Goal: Information Seeking & Learning: Find specific fact

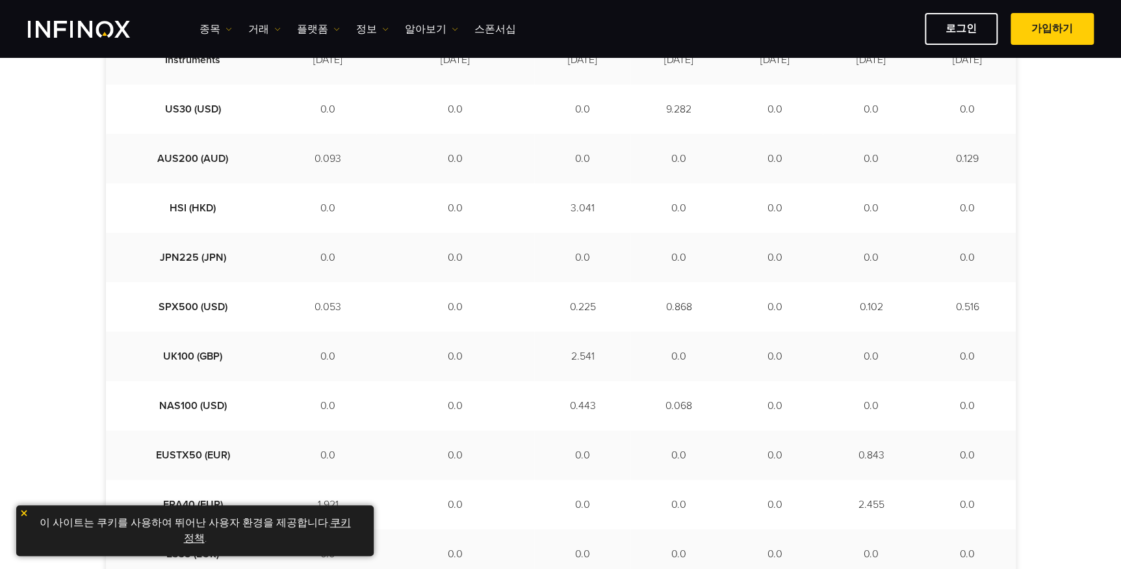
scroll to position [394, 0]
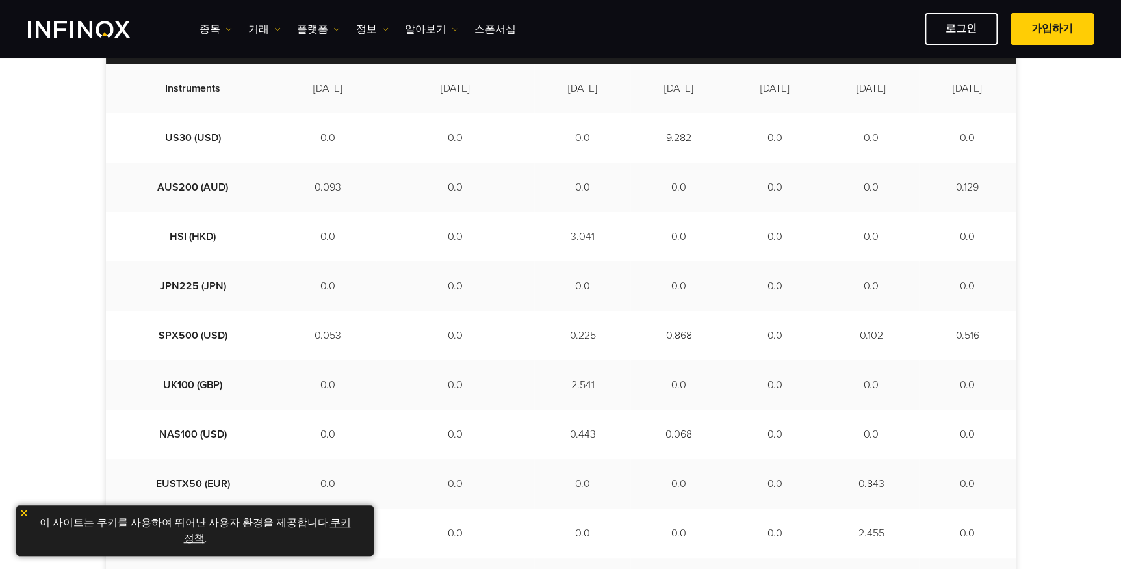
click at [823, 332] on td "0.102" at bounding box center [871, 335] width 96 height 49
drag, startPoint x: 514, startPoint y: 434, endPoint x: 698, endPoint y: 441, distance: 184.2
click at [698, 441] on tr "NAS100 (USD) 0.0 0.0 0.443 0.068 0.0 0.0 0.0" at bounding box center [561, 434] width 910 height 49
drag, startPoint x: 698, startPoint y: 441, endPoint x: 688, endPoint y: 449, distance: 12.1
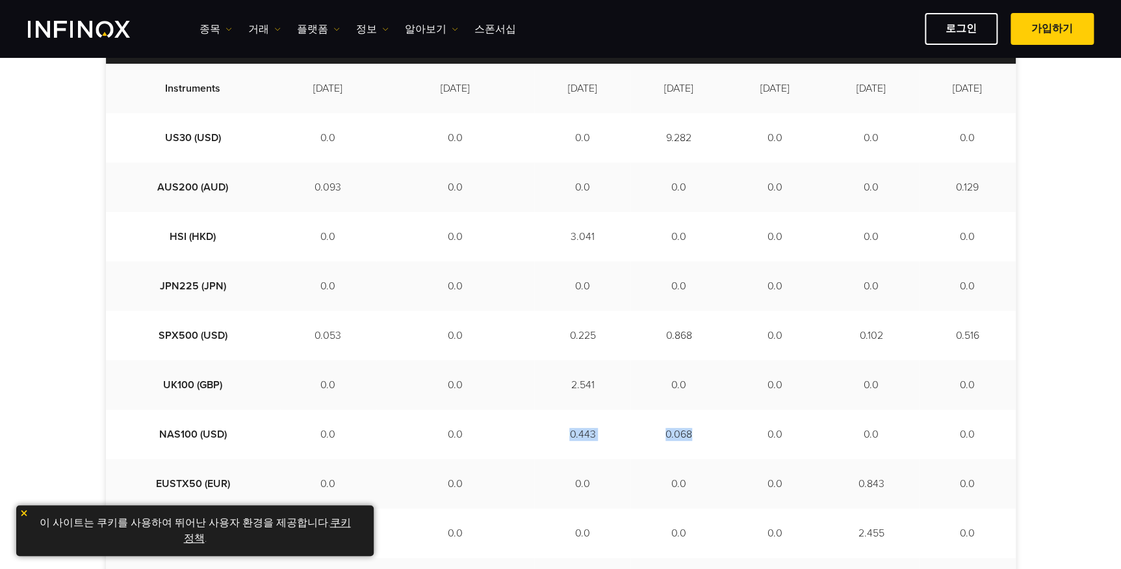
click at [688, 449] on td "0.068" at bounding box center [679, 434] width 96 height 49
drag, startPoint x: 738, startPoint y: 436, endPoint x: 988, endPoint y: 438, distance: 250.3
click at [988, 438] on tr "NAS100 (USD) 0.0 0.0 0.443 0.068 0.0 0.0 0.0" at bounding box center [561, 434] width 910 height 49
click at [800, 441] on td "0.0" at bounding box center [775, 434] width 96 height 49
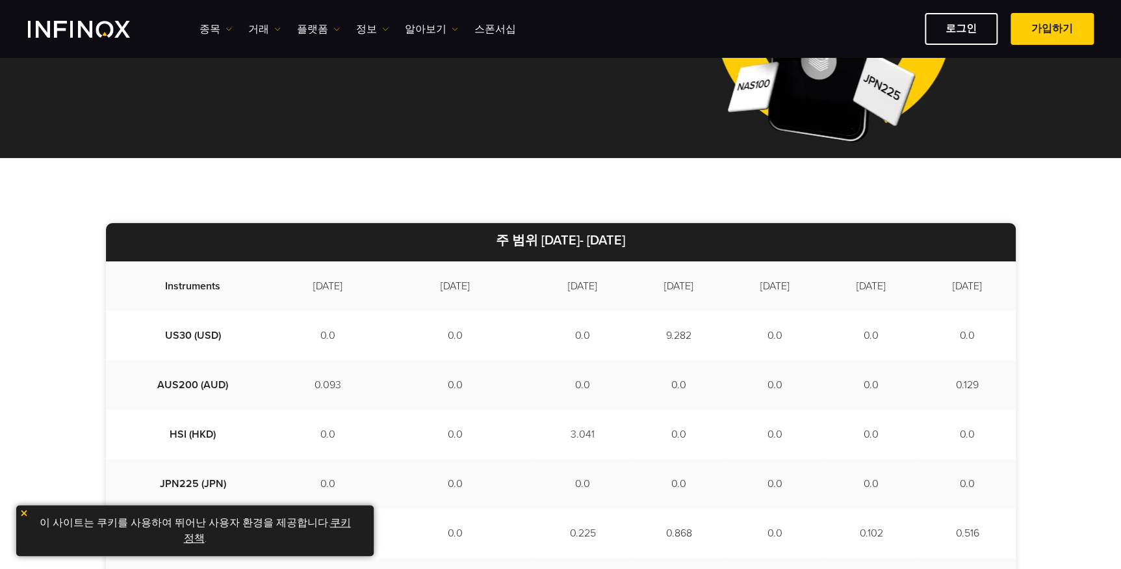
drag, startPoint x: 489, startPoint y: 239, endPoint x: 715, endPoint y: 241, distance: 225.6
click at [715, 241] on p "주 범위 [DATE]- [DATE]" at bounding box center [561, 242] width 910 height 38
drag, startPoint x: 715, startPoint y: 241, endPoint x: 835, endPoint y: 239, distance: 120.3
click at [835, 239] on p "주 범위 [DATE]- [DATE]" at bounding box center [561, 242] width 910 height 38
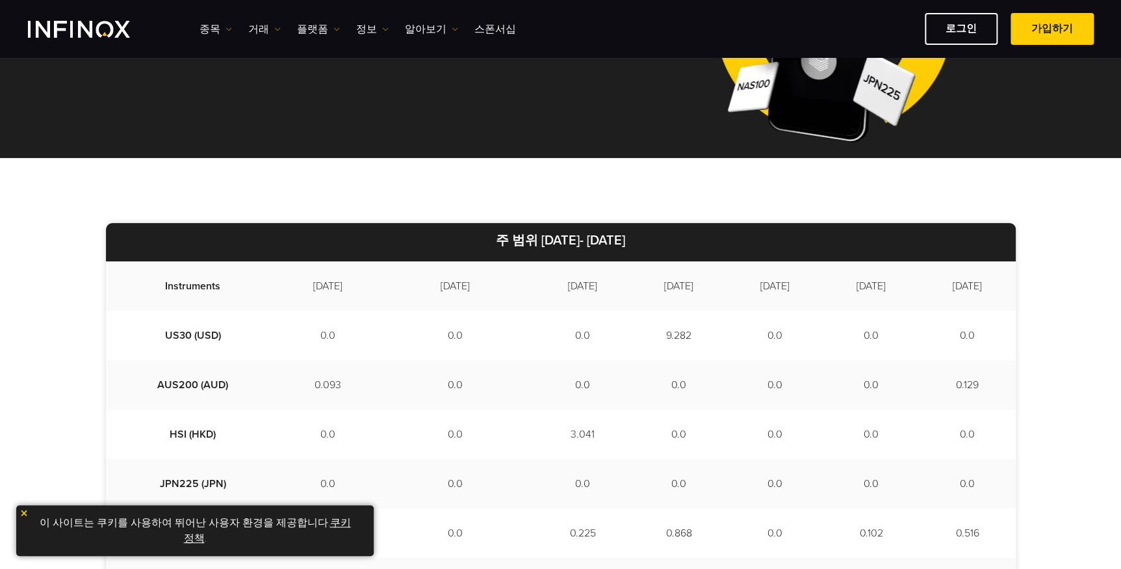
click at [835, 239] on p "주 범위 [DATE]- [DATE]" at bounding box center [561, 242] width 910 height 38
drag, startPoint x: 834, startPoint y: 239, endPoint x: 726, endPoint y: 241, distance: 107.9
click at [726, 241] on p "주 범위 [DATE]- [DATE]" at bounding box center [561, 242] width 910 height 38
drag, startPoint x: 441, startPoint y: 238, endPoint x: 700, endPoint y: 250, distance: 259.0
click at [700, 250] on p "주 범위 [DATE]- [DATE]" at bounding box center [561, 242] width 910 height 38
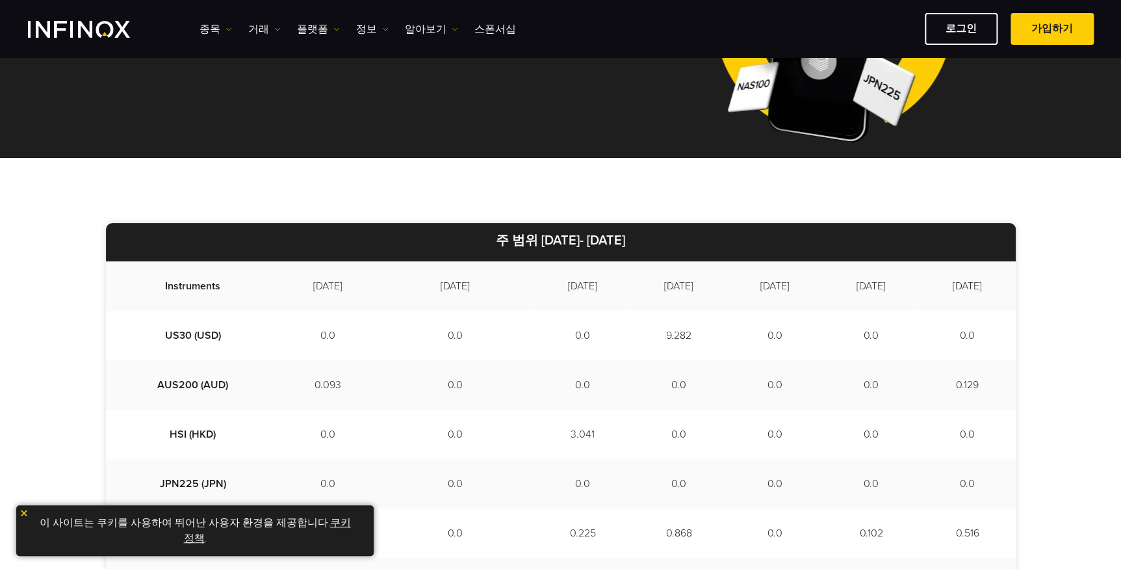
drag, startPoint x: 700, startPoint y: 250, endPoint x: 674, endPoint y: 250, distance: 26.7
click at [674, 250] on p "주 범위 [DATE]- [DATE]" at bounding box center [561, 242] width 910 height 38
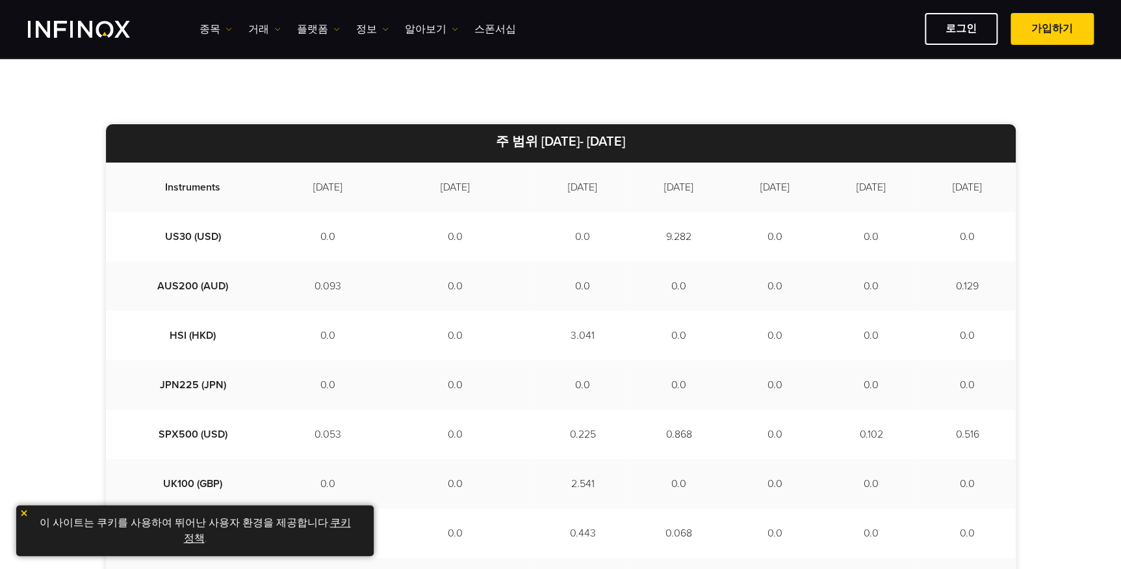
click at [727, 235] on td "0.0" at bounding box center [775, 236] width 96 height 49
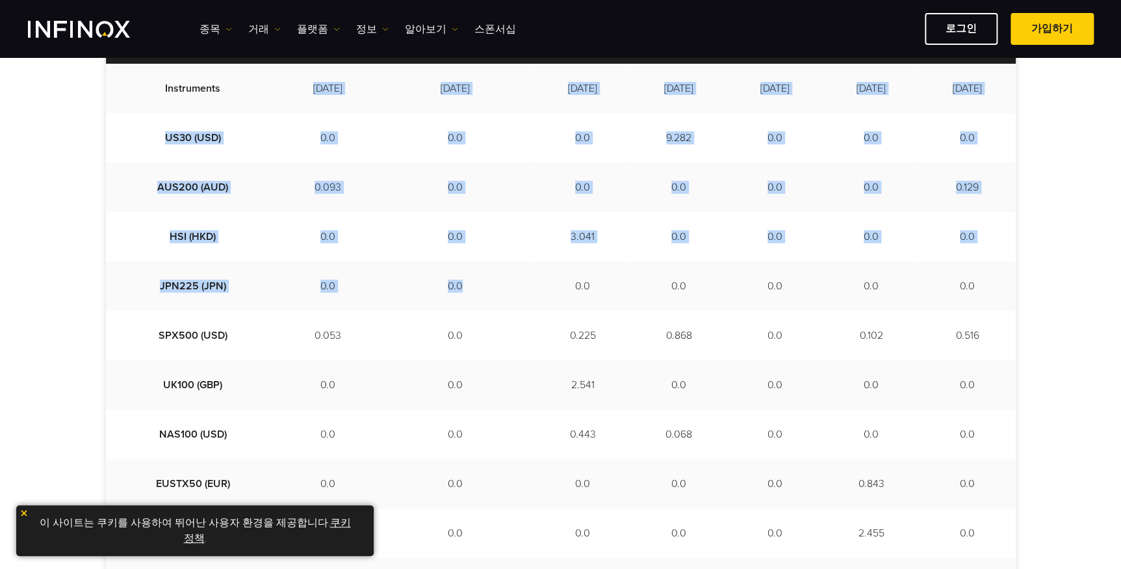
drag, startPoint x: 261, startPoint y: 70, endPoint x: 445, endPoint y: 288, distance: 285.1
click at [445, 288] on tbody "Instruments [DATE] [DATE] [DATE] [DATE] [DATE] [DATE] [DATE] US30 (USD) 0.0 0.0…" at bounding box center [561, 434] width 910 height 741
drag, startPoint x: 445, startPoint y: 288, endPoint x: 473, endPoint y: 294, distance: 27.9
click at [473, 294] on td "0.0" at bounding box center [455, 285] width 159 height 49
